Goal: Information Seeking & Learning: Compare options

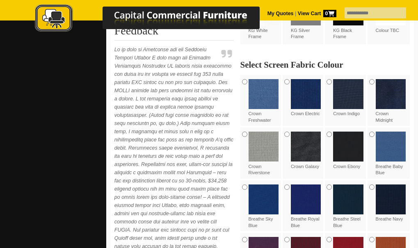
scroll to position [217, 0]
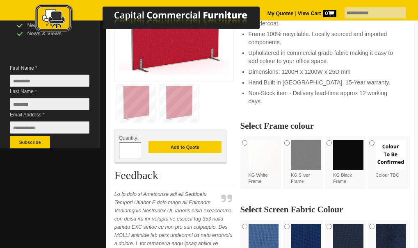
click at [317, 164] on img at bounding box center [306, 155] width 30 height 30
click at [305, 162] on img at bounding box center [306, 155] width 30 height 30
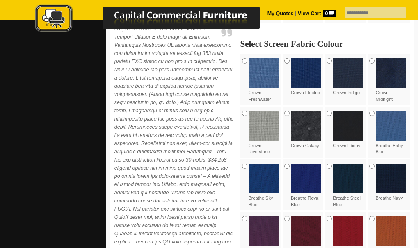
scroll to position [600, 0]
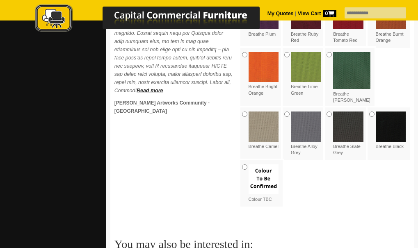
click at [333, 126] on img at bounding box center [348, 127] width 30 height 30
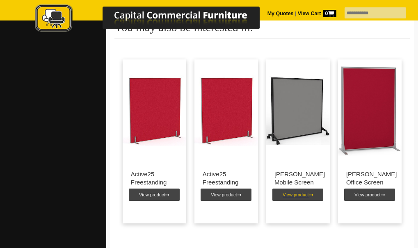
click at [292, 189] on link "View product" at bounding box center [298, 195] width 51 height 12
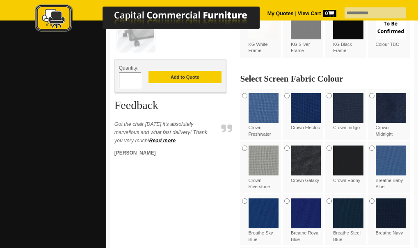
scroll to position [422, 0]
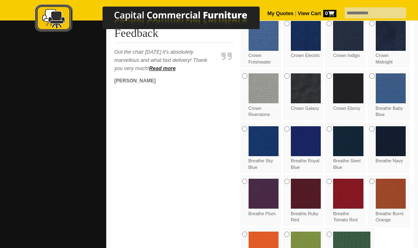
click at [296, 75] on img at bounding box center [306, 89] width 30 height 30
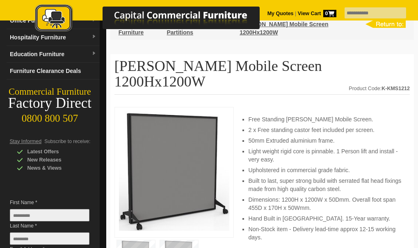
scroll to position [0, 0]
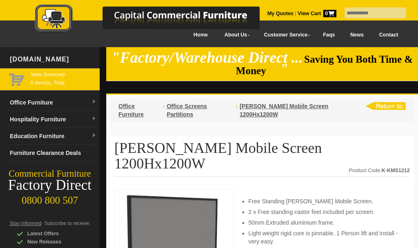
click at [54, 80] on span "View Summary 0 item(s), Total:" at bounding box center [64, 78] width 66 height 15
